Goal: Transaction & Acquisition: Subscribe to service/newsletter

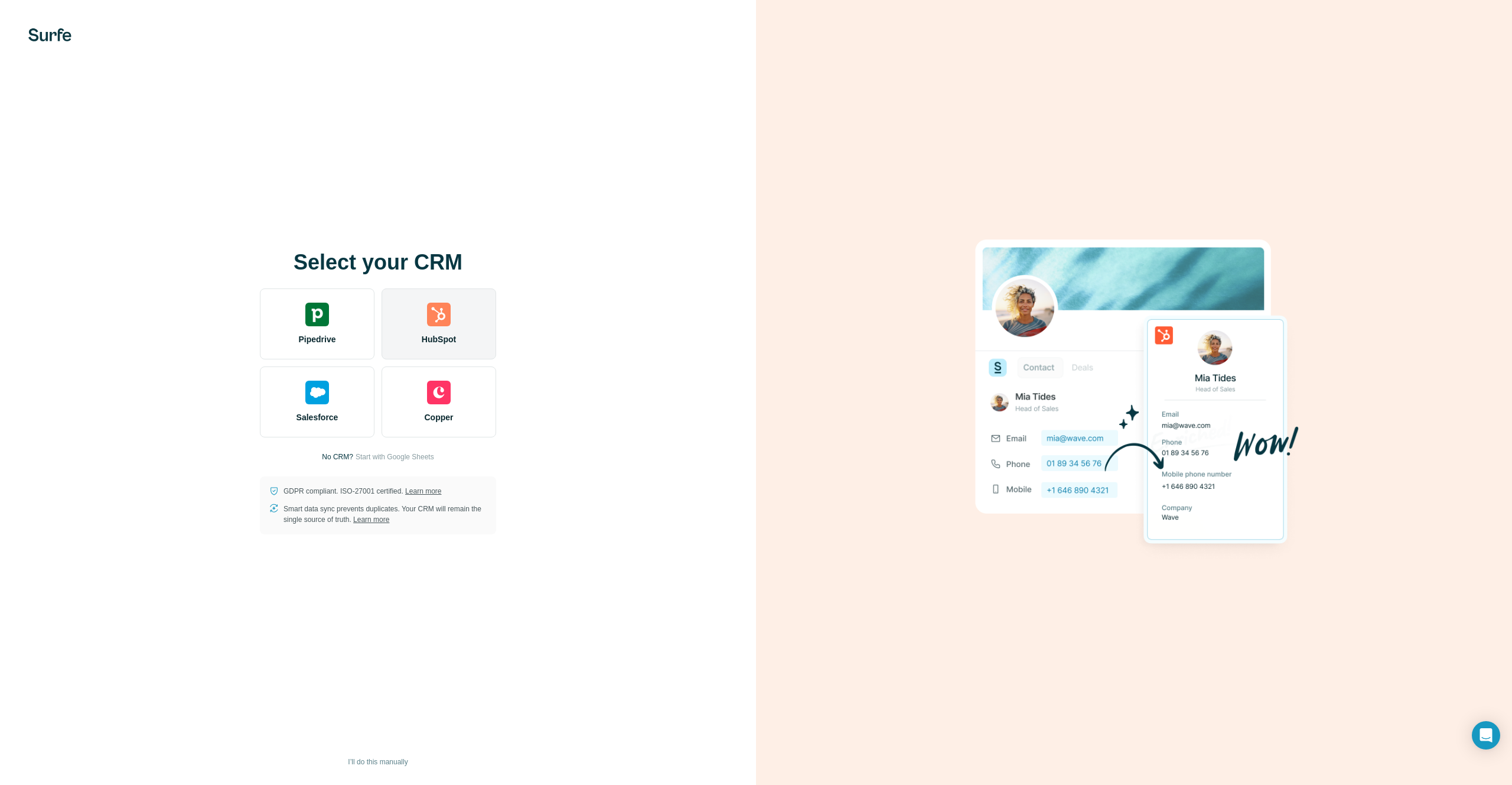
click at [410, 324] on div "HubSpot" at bounding box center [438, 324] width 115 height 71
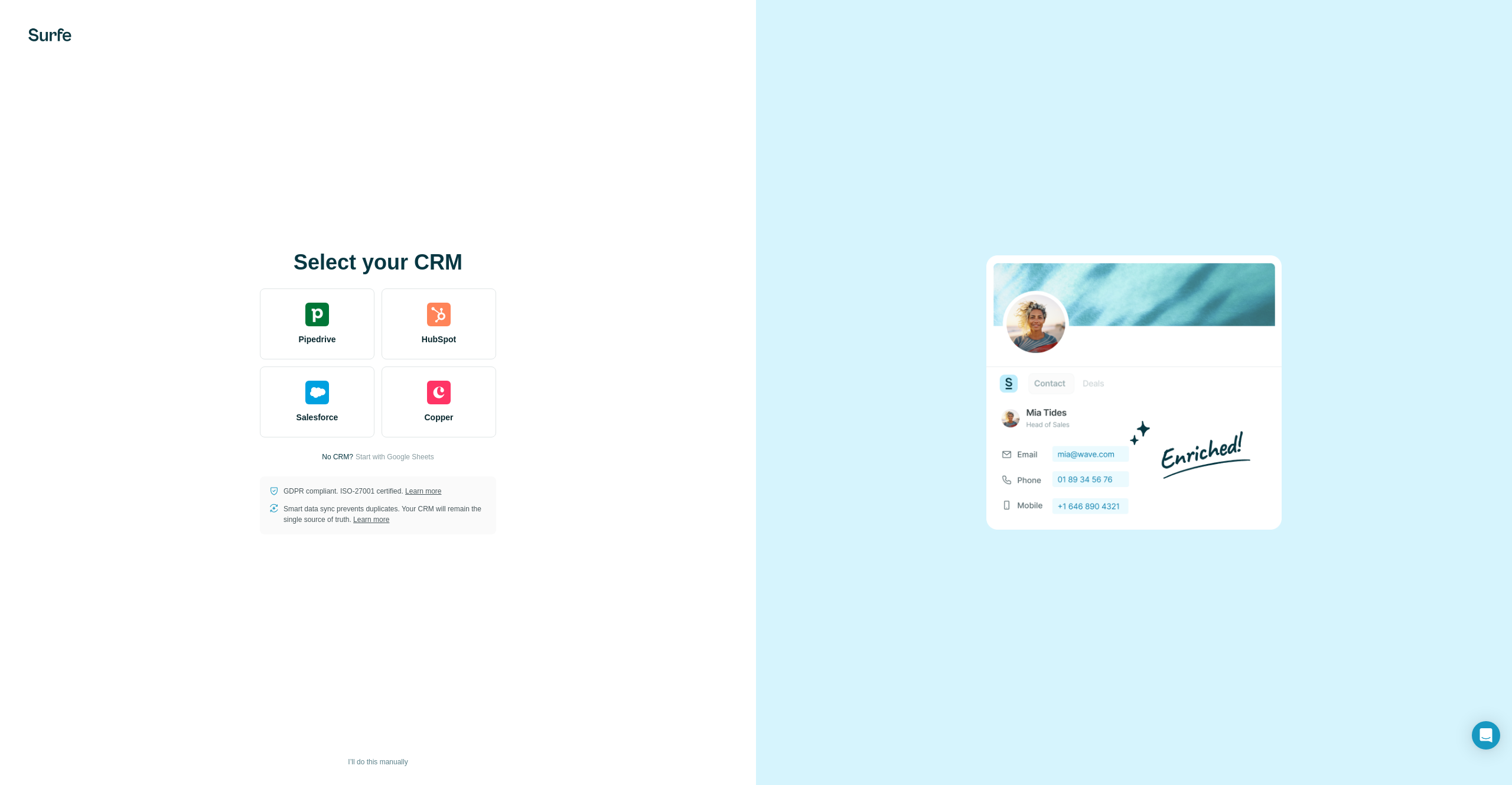
click at [659, 521] on div "Select your CRM Pipedrive HubSpot Salesforce Copper No CRM? Start with Google S…" at bounding box center [377, 392] width 756 height 785
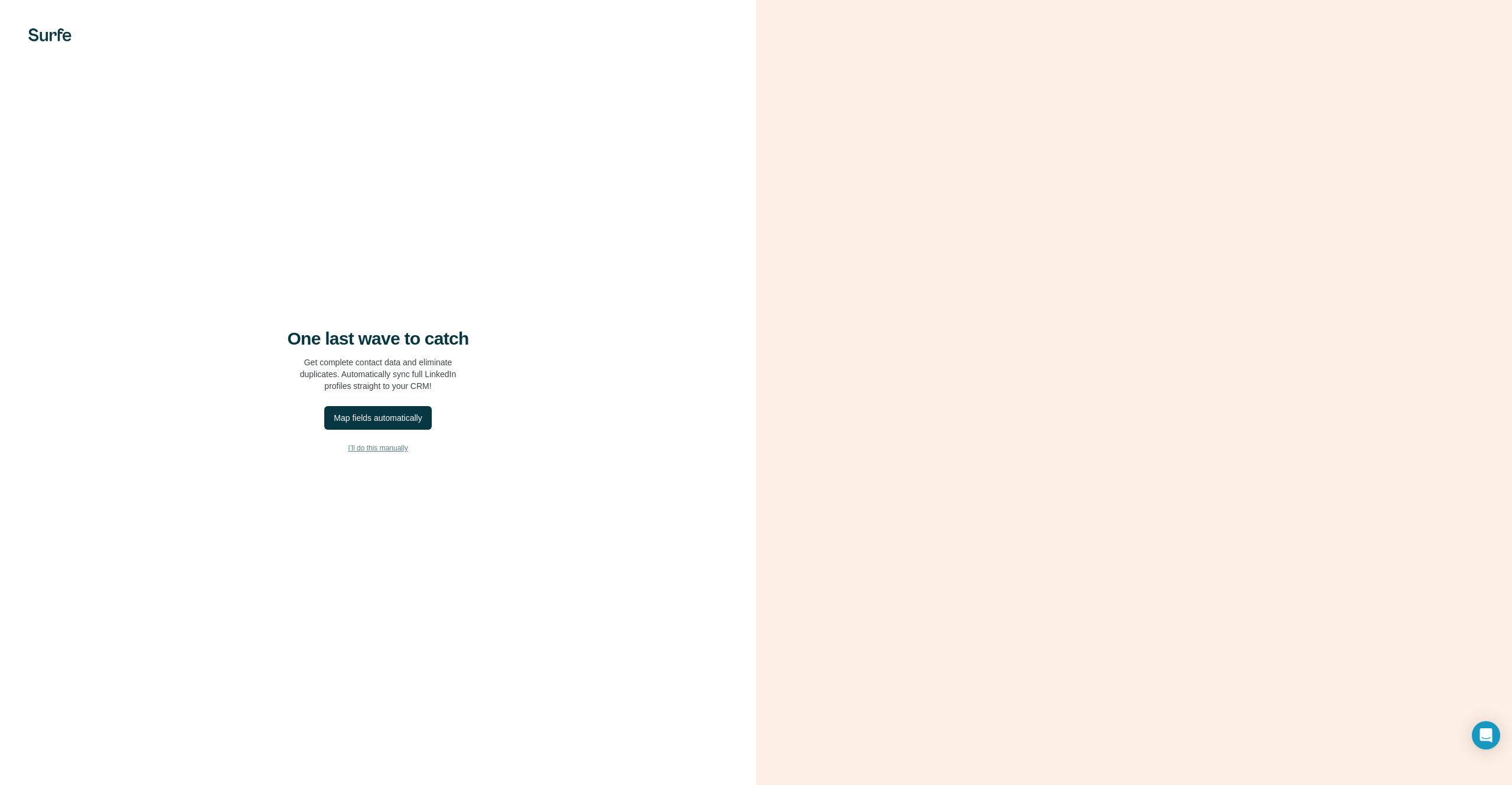
click at [398, 449] on span "I’ll do this manually" at bounding box center [377, 448] width 59 height 10
